Goal: Task Accomplishment & Management: Use online tool/utility

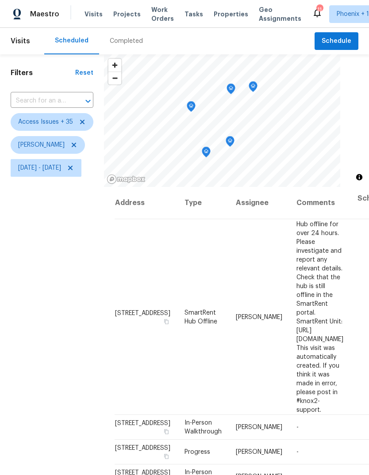
click at [234, 139] on icon "Map marker" at bounding box center [230, 142] width 8 height 10
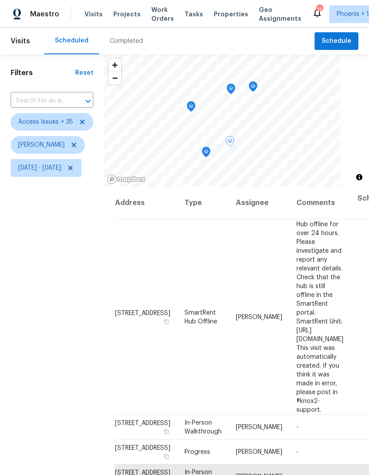
click at [235, 92] on icon "Map marker" at bounding box center [231, 89] width 8 height 10
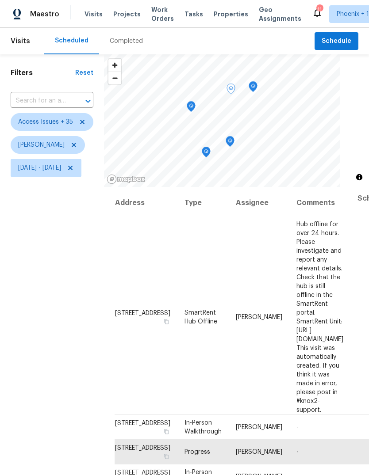
click at [234, 140] on icon "Map marker" at bounding box center [230, 142] width 8 height 10
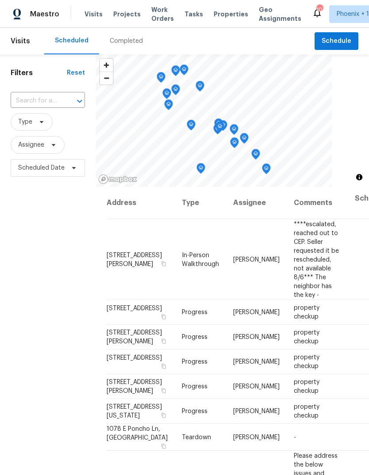
click at [154, 11] on span "Work Orders" at bounding box center [162, 14] width 23 height 18
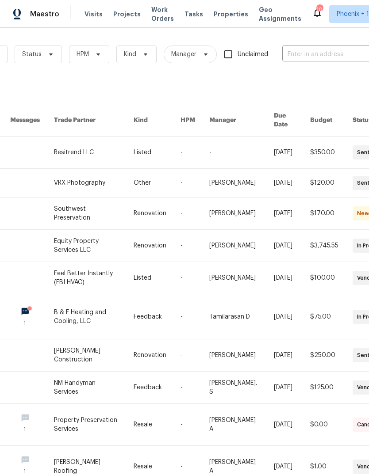
scroll to position [0, 92]
click at [319, 52] on input "text" at bounding box center [326, 55] width 88 height 14
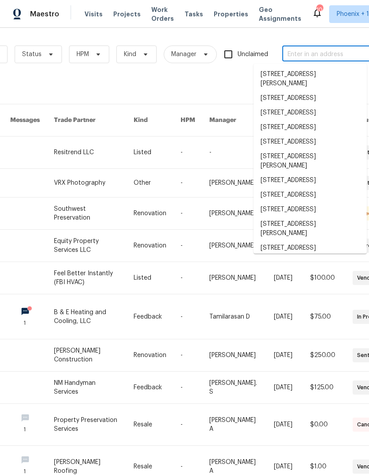
click at [313, 57] on input "text" at bounding box center [326, 55] width 88 height 14
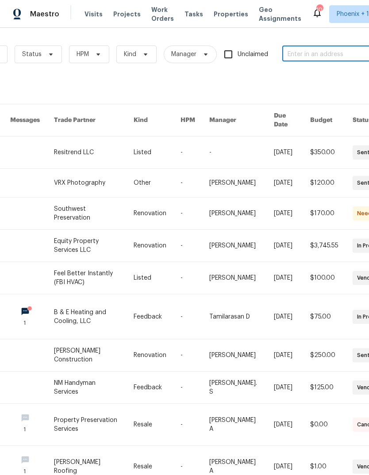
paste input "6617 W Cavedale Dr Phoenix, AZ 85083"
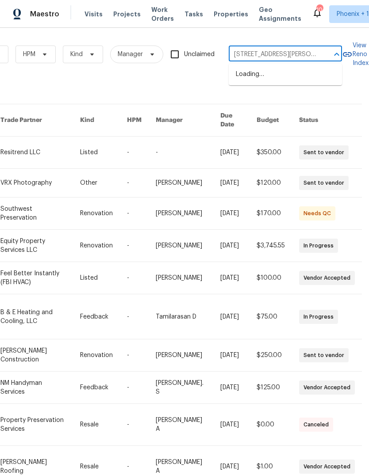
type input "6617 W Cavedale Dr Phoenix, AZ 85083"
click at [272, 67] on li "[STREET_ADDRESS]" at bounding box center [285, 74] width 113 height 15
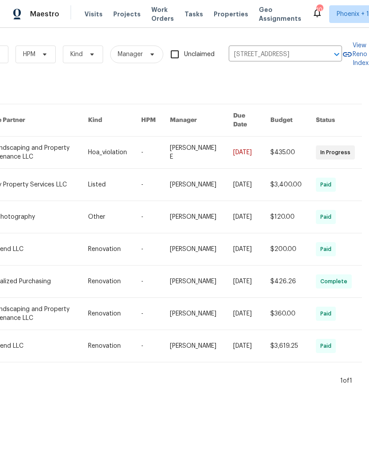
click at [130, 142] on link at bounding box center [114, 153] width 53 height 32
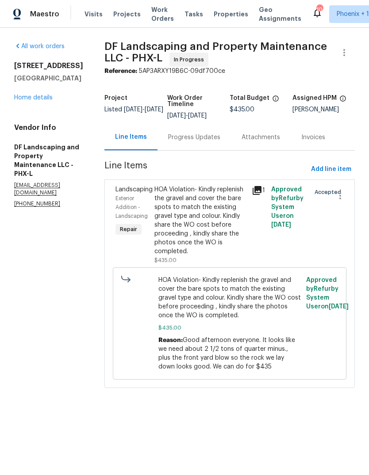
click at [195, 128] on div "Progress Updates" at bounding box center [193, 137] width 73 height 26
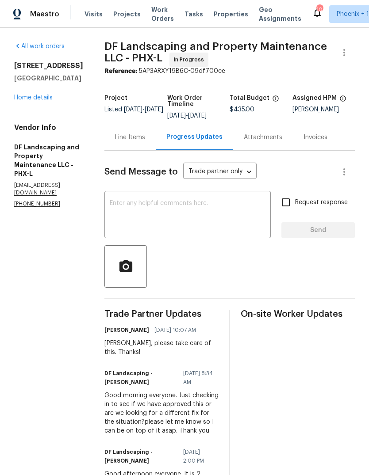
click at [202, 217] on textarea at bounding box center [188, 215] width 156 height 31
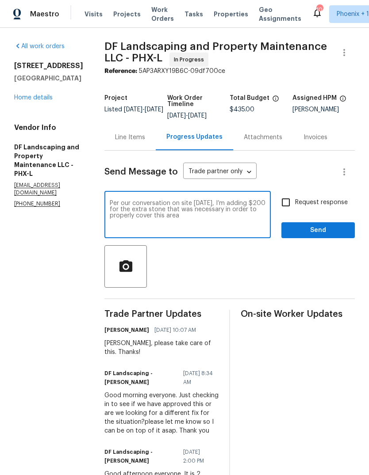
type textarea "Per our conversation on site today, I’m adding $200 for the extra stone that wa…"
click at [318, 227] on span "Send" at bounding box center [317, 230] width 59 height 11
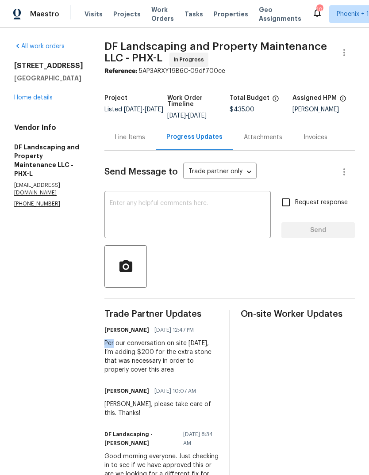
click at [149, 211] on textarea at bounding box center [188, 215] width 156 height 31
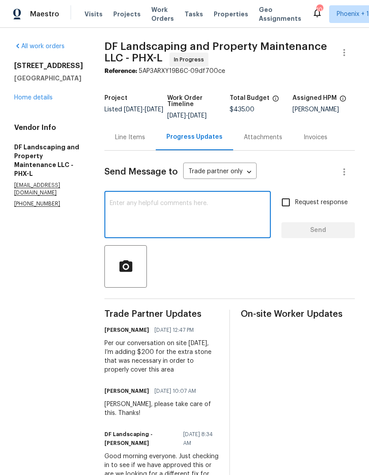
click at [140, 137] on div "Line Items" at bounding box center [130, 137] width 30 height 9
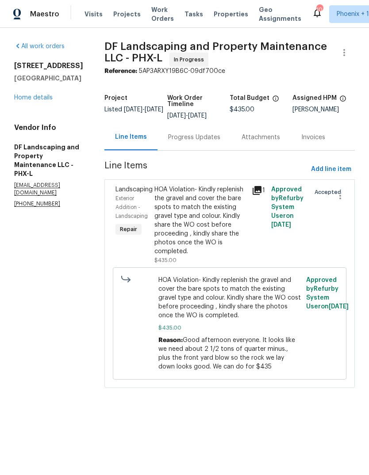
click at [202, 222] on div "HOA Violation- Kindly replenish the gravel and cover the bare spots to match th…" at bounding box center [200, 220] width 92 height 71
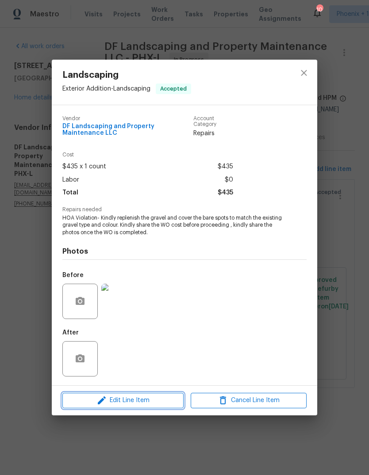
click at [114, 399] on span "Edit Line Item" at bounding box center [123, 400] width 116 height 11
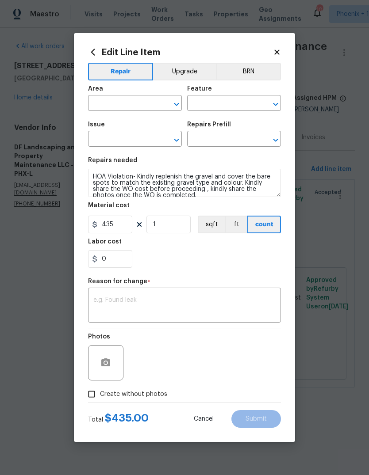
type input "Exterior Addition"
type input "Landscaping"
type input "Add a Task $1.00"
click at [180, 298] on textarea at bounding box center [184, 306] width 182 height 19
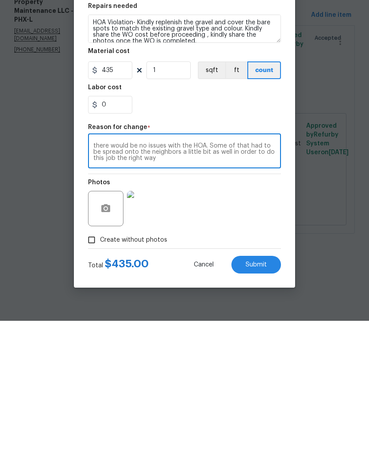
scroll to position [12, 0]
click at [176, 297] on textarea "I visited the property while the work was being done and requested one more ful…" at bounding box center [184, 306] width 182 height 19
type textarea "I visited the property while the work was being done and requested one more ful…"
click at [196, 250] on div "0" at bounding box center [184, 259] width 193 height 18
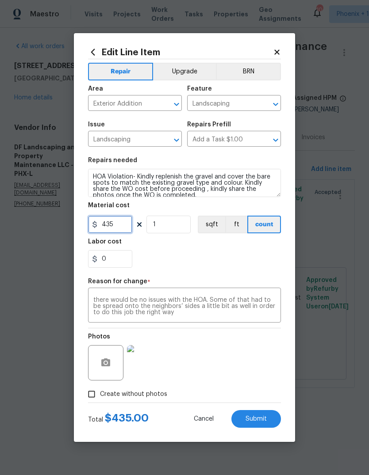
click at [125, 229] on input "435" at bounding box center [110, 225] width 44 height 18
type input "635"
click at [220, 259] on div "0" at bounding box center [184, 259] width 193 height 18
click at [256, 422] on span "Submit" at bounding box center [255, 419] width 21 height 7
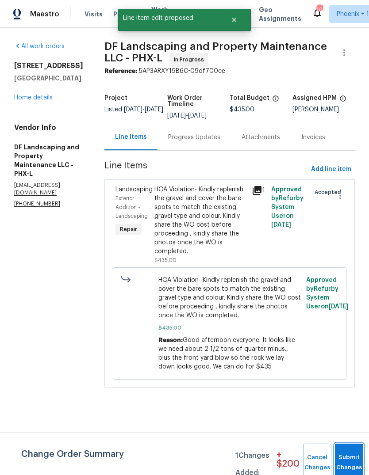
click at [347, 457] on button "Submit Changes" at bounding box center [349, 463] width 28 height 38
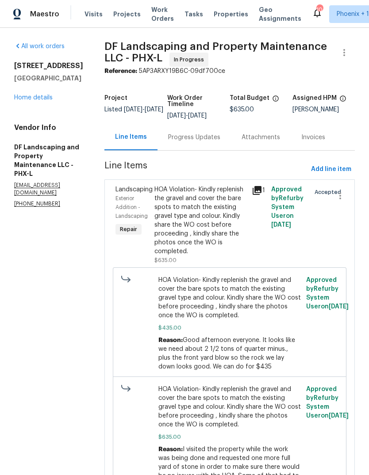
click at [41, 16] on span "Maestro" at bounding box center [44, 14] width 29 height 9
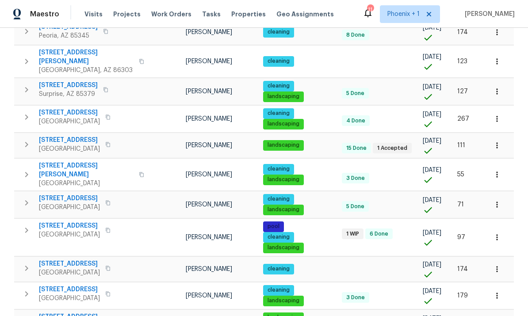
scroll to position [503, 0]
